Goal: Task Accomplishment & Management: Use online tool/utility

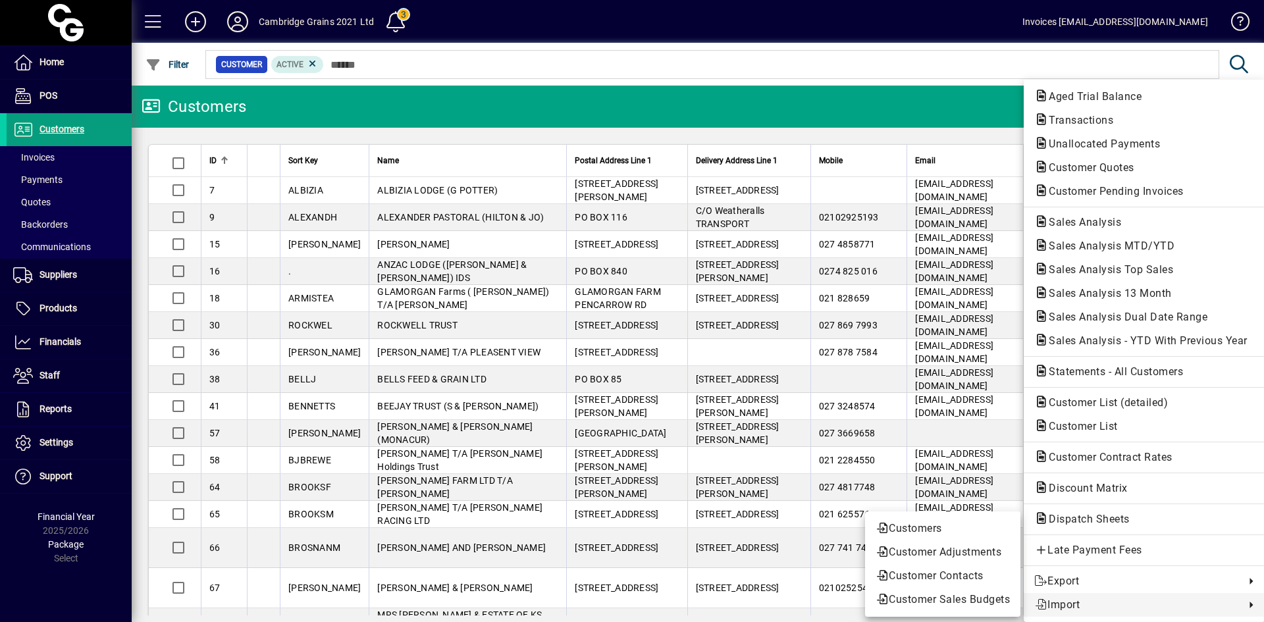
scroll to position [197, 0]
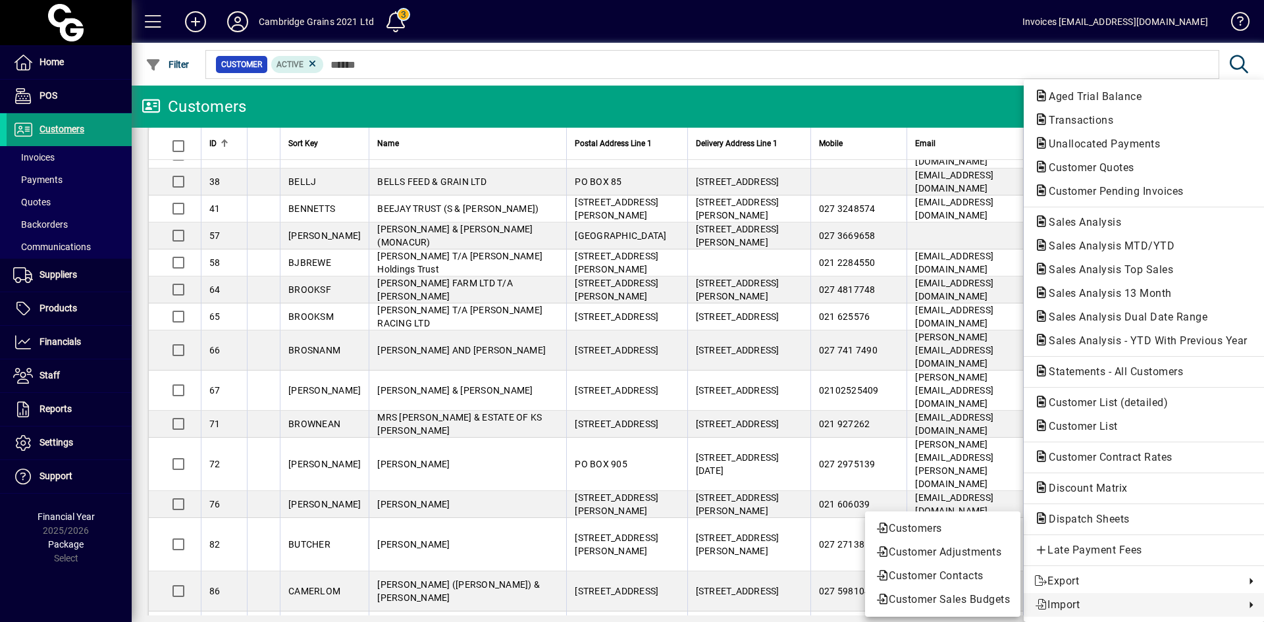
drag, startPoint x: 59, startPoint y: 127, endPoint x: 130, endPoint y: 117, distance: 71.1
click at [60, 125] on div at bounding box center [632, 311] width 1264 height 622
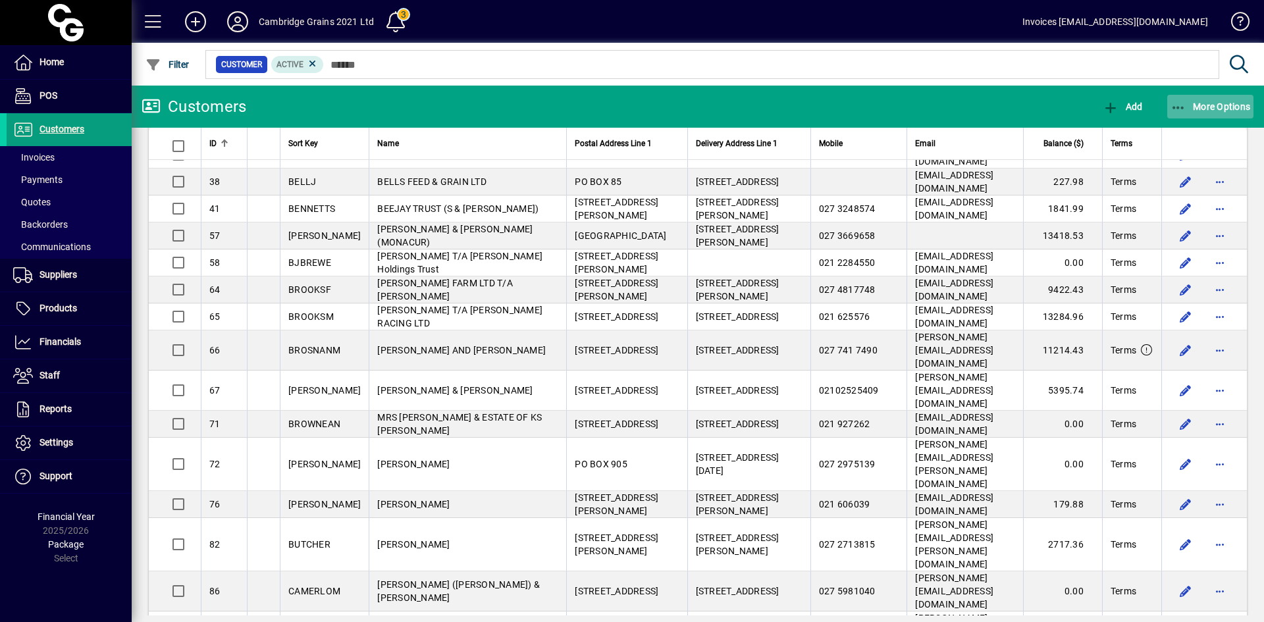
click at [1187, 105] on span "More Options" at bounding box center [1210, 106] width 80 height 11
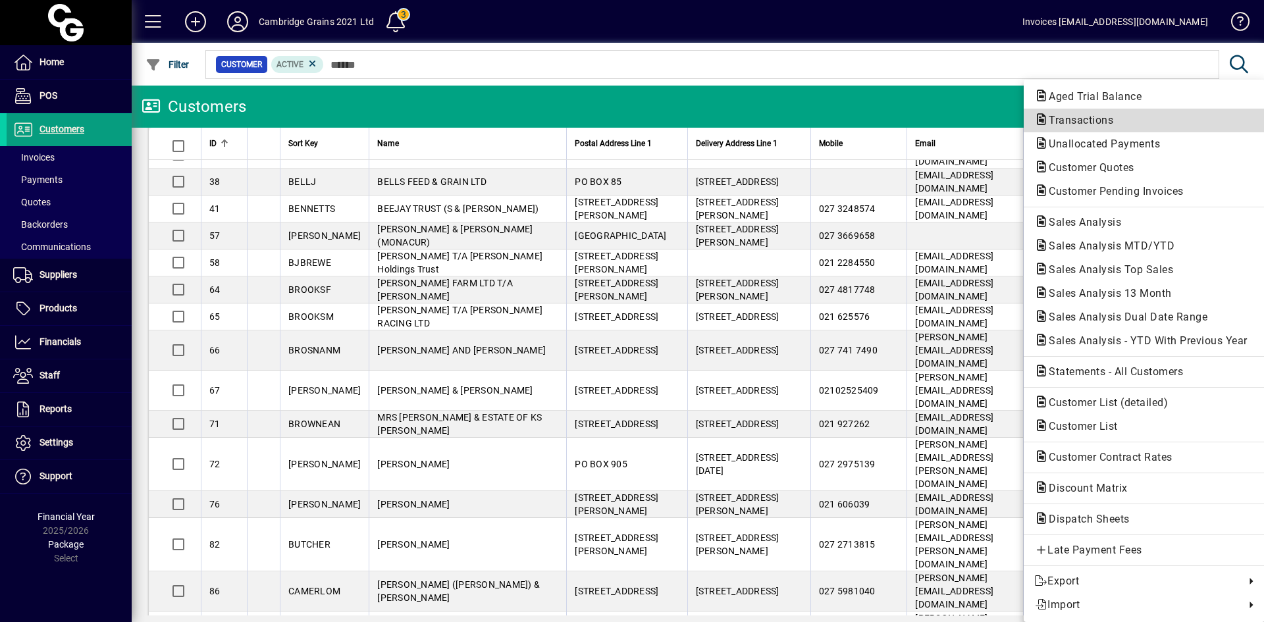
click at [1118, 117] on span "Transactions" at bounding box center [1077, 120] width 86 height 13
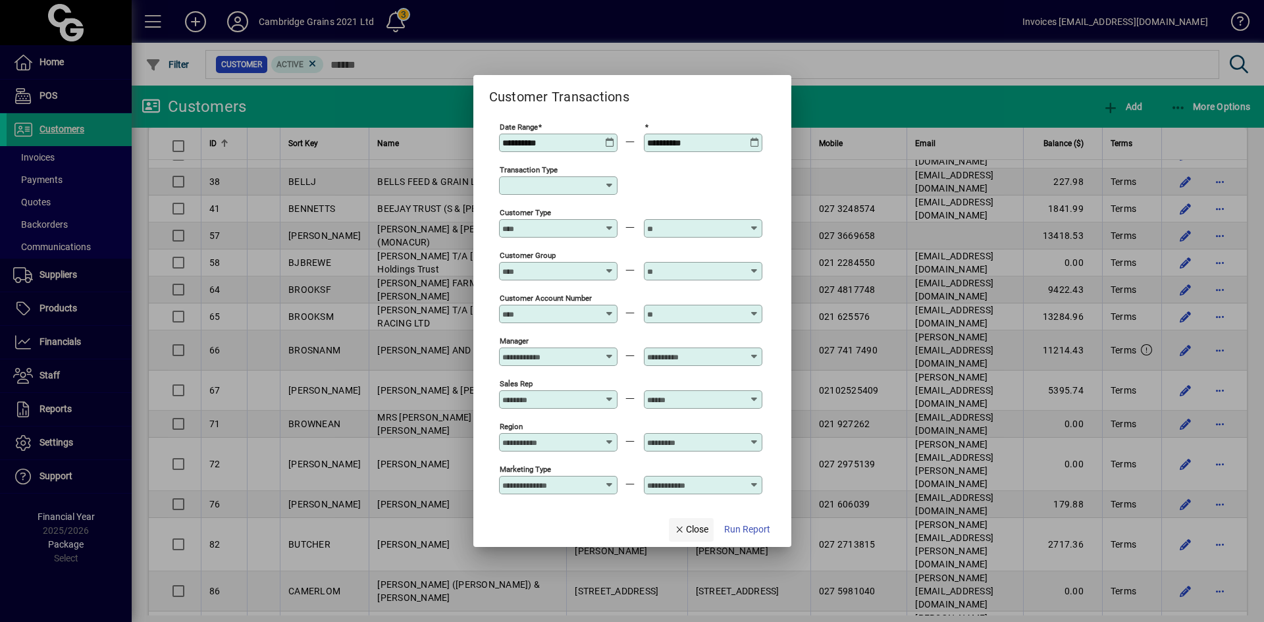
click at [697, 530] on span "Close" at bounding box center [691, 530] width 34 height 14
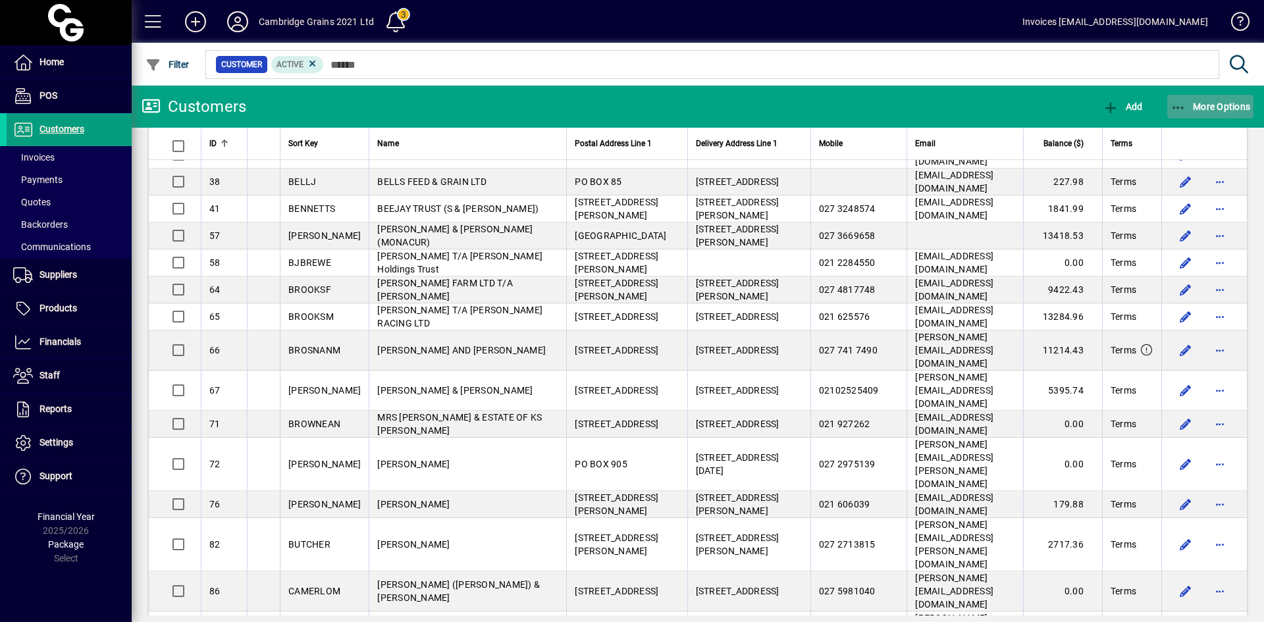
click at [1191, 105] on span "More Options" at bounding box center [1210, 106] width 80 height 11
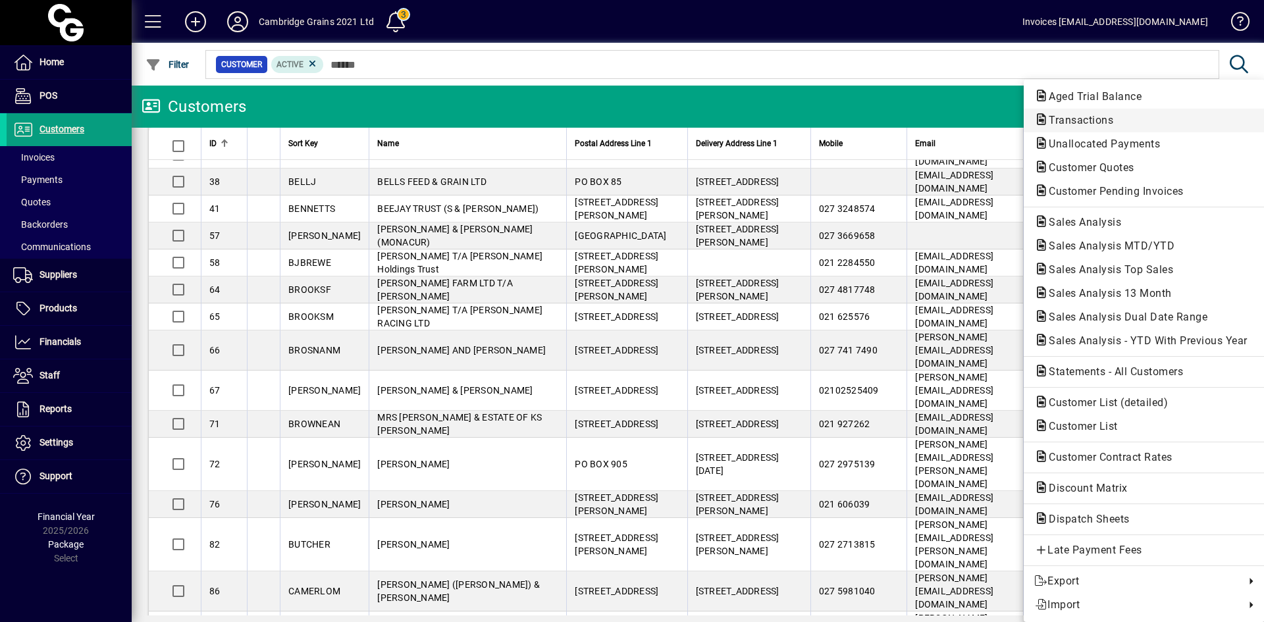
click at [1097, 118] on span "Transactions" at bounding box center [1077, 120] width 86 height 13
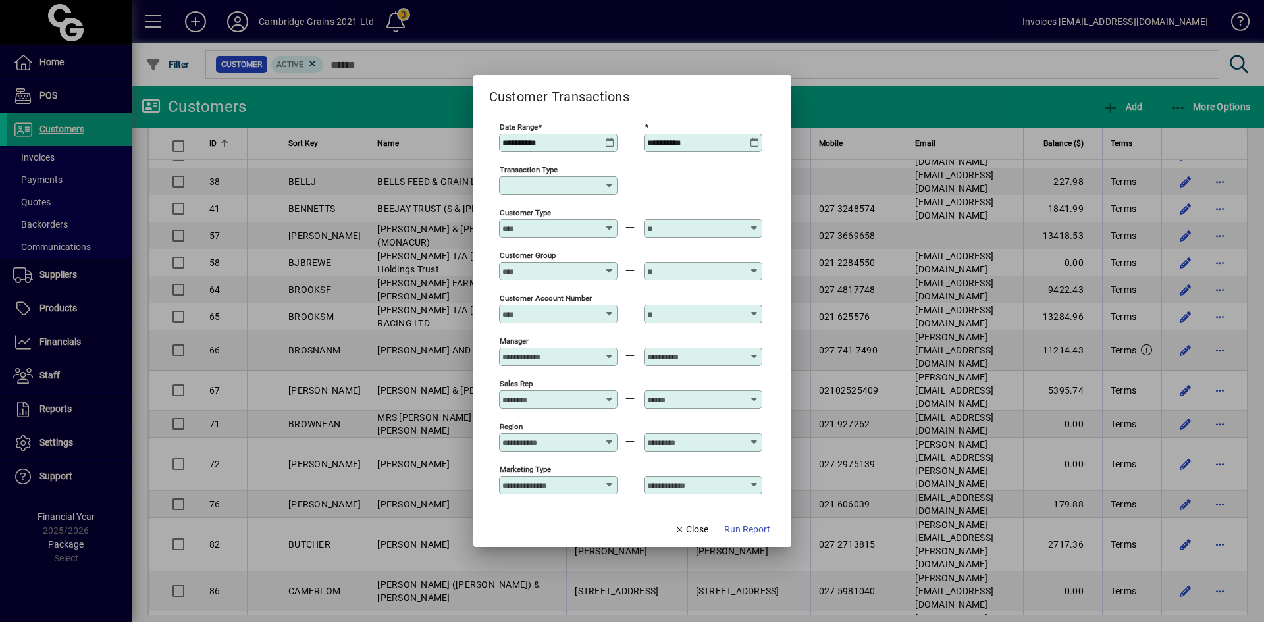
click at [611, 138] on icon at bounding box center [610, 138] width 10 height 0
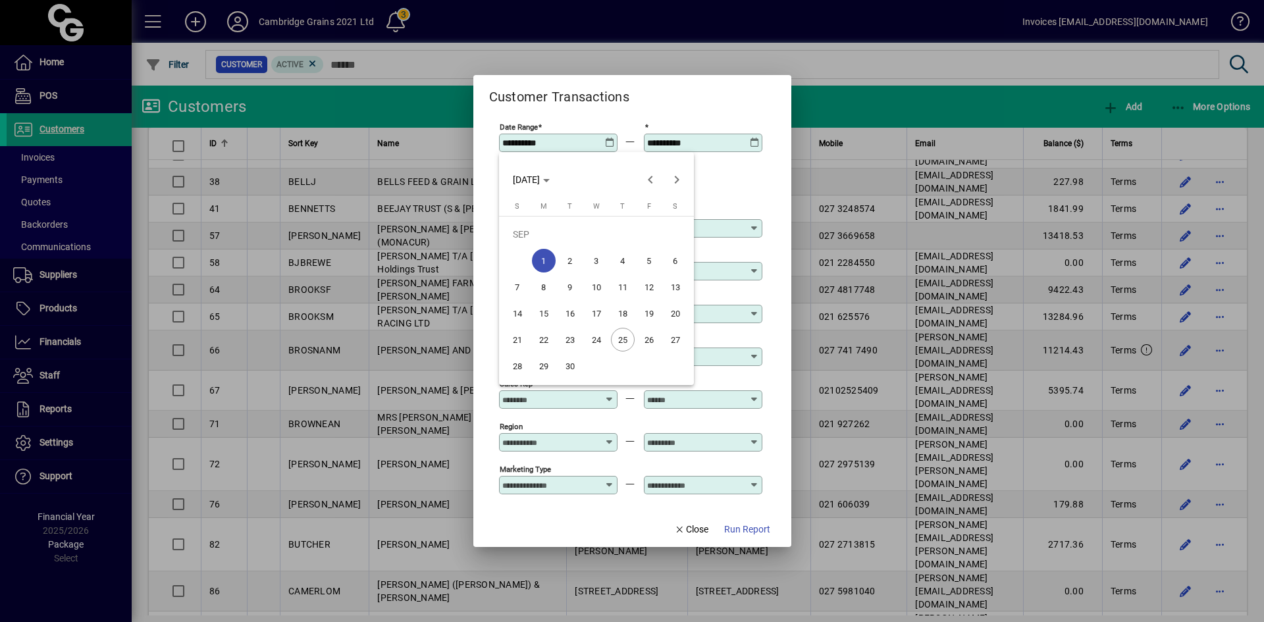
click at [596, 340] on span "24" at bounding box center [597, 340] width 24 height 24
type input "**********"
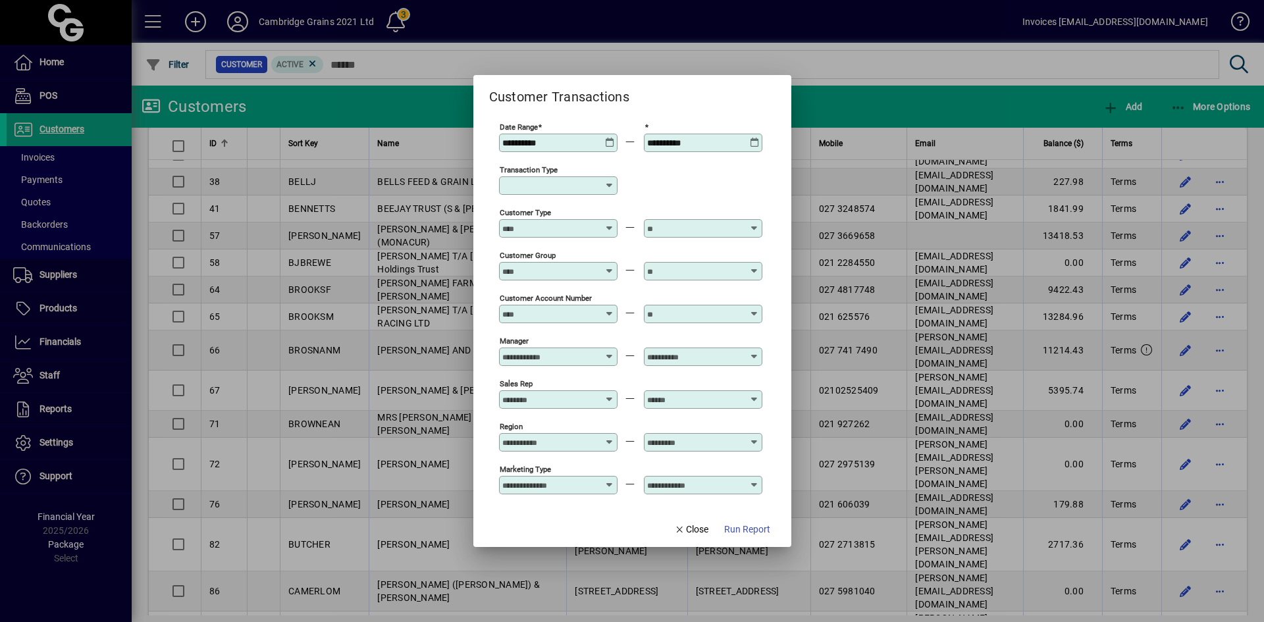
click at [752, 147] on div "**********" at bounding box center [704, 143] width 115 height 11
click at [752, 138] on icon at bounding box center [755, 138] width 10 height 0
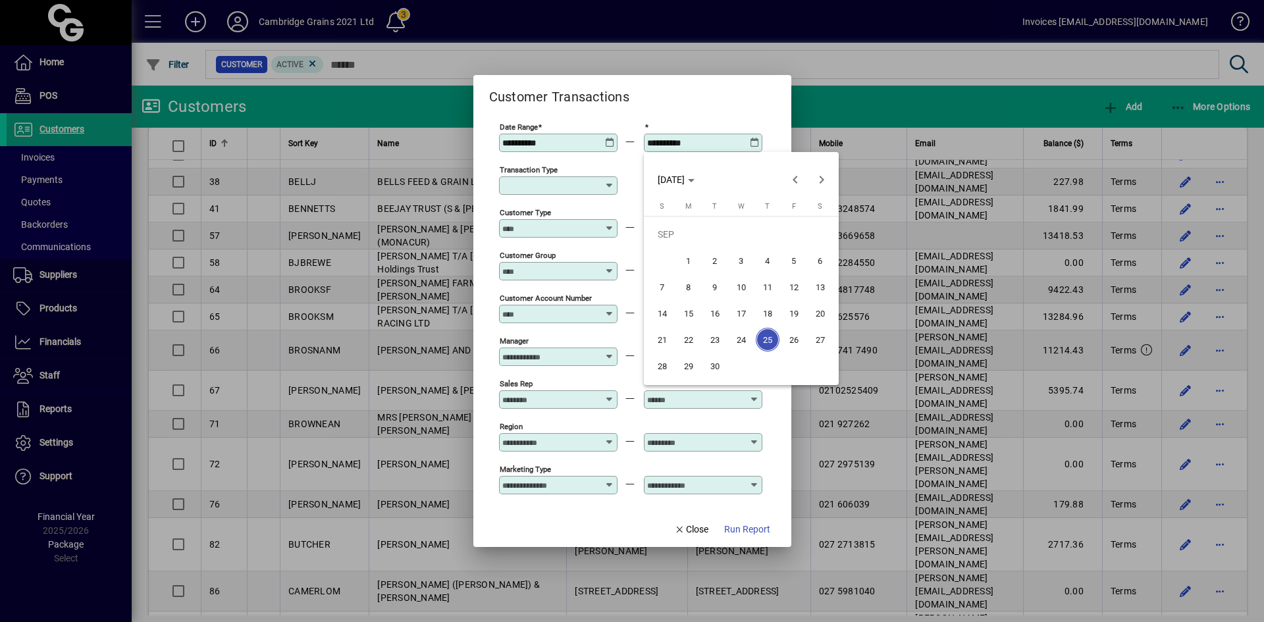
click at [741, 333] on span "24" at bounding box center [741, 340] width 24 height 24
type input "**********"
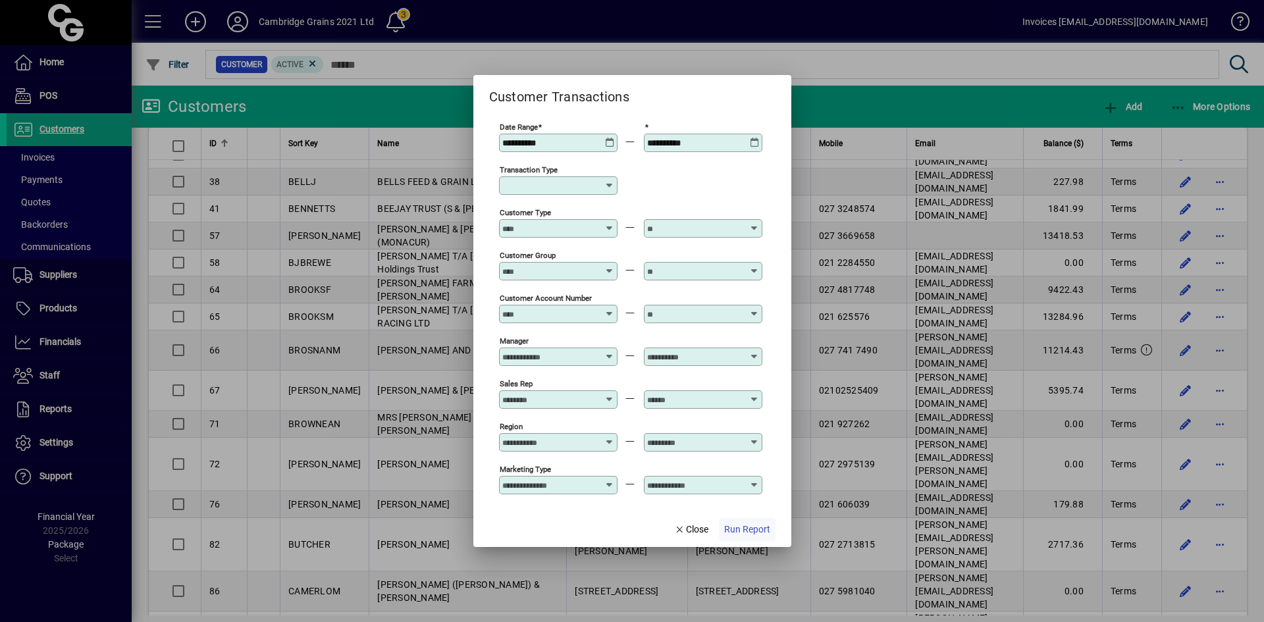
click at [744, 526] on span "Run Report" at bounding box center [747, 530] width 46 height 14
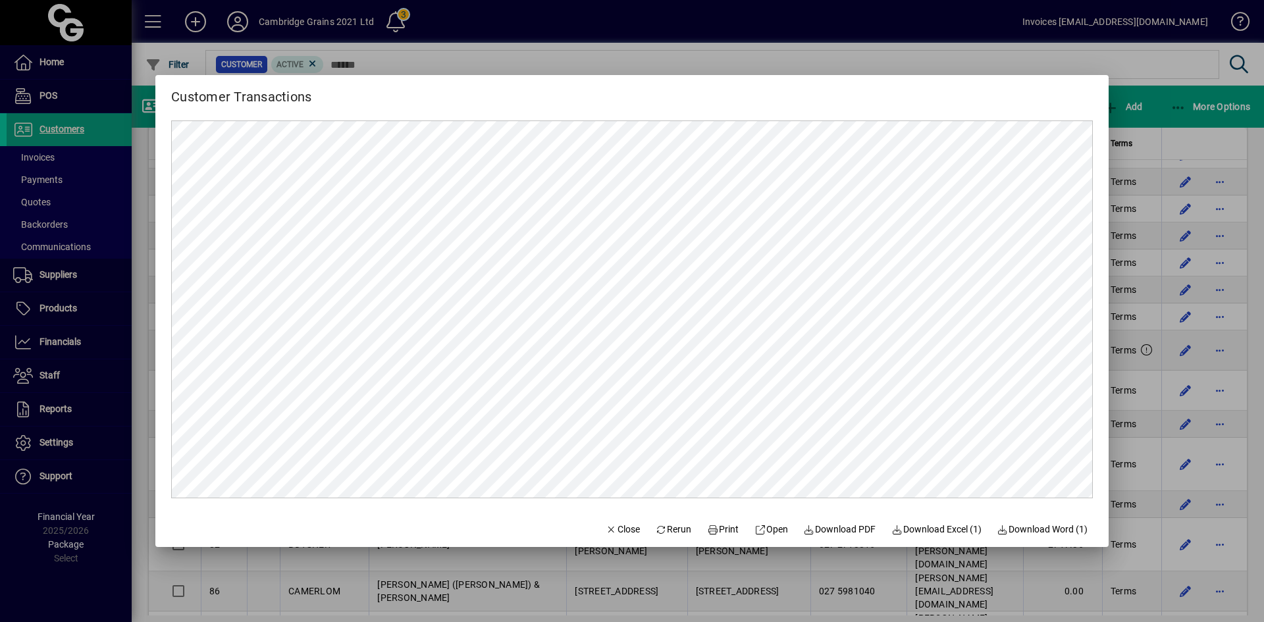
scroll to position [0, 0]
click at [911, 528] on span "Download Excel (1)" at bounding box center [936, 530] width 90 height 14
drag, startPoint x: 612, startPoint y: 523, endPoint x: 615, endPoint y: 515, distance: 8.6
click at [612, 523] on span "Close" at bounding box center [623, 530] width 34 height 14
